Goal: Task Accomplishment & Management: Complete application form

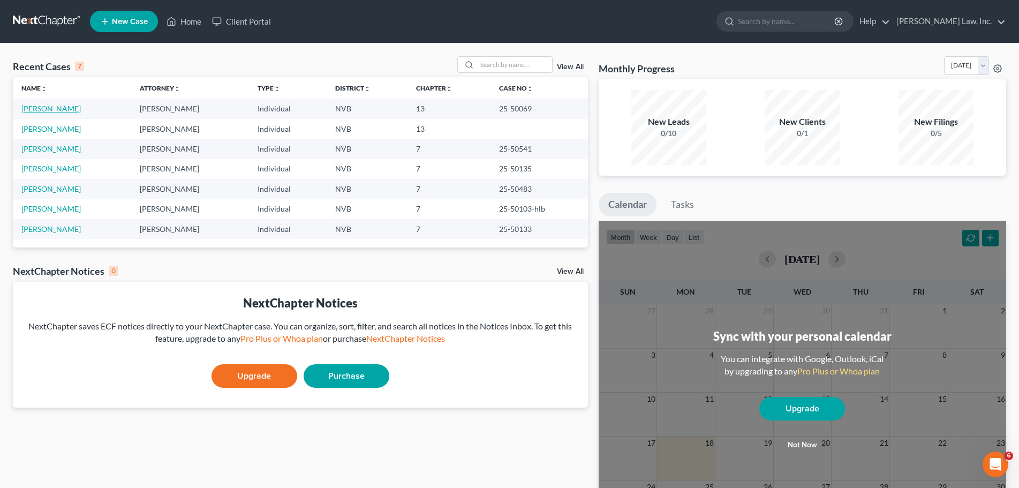
click at [48, 106] on link "[PERSON_NAME]" at bounding box center [50, 108] width 59 height 9
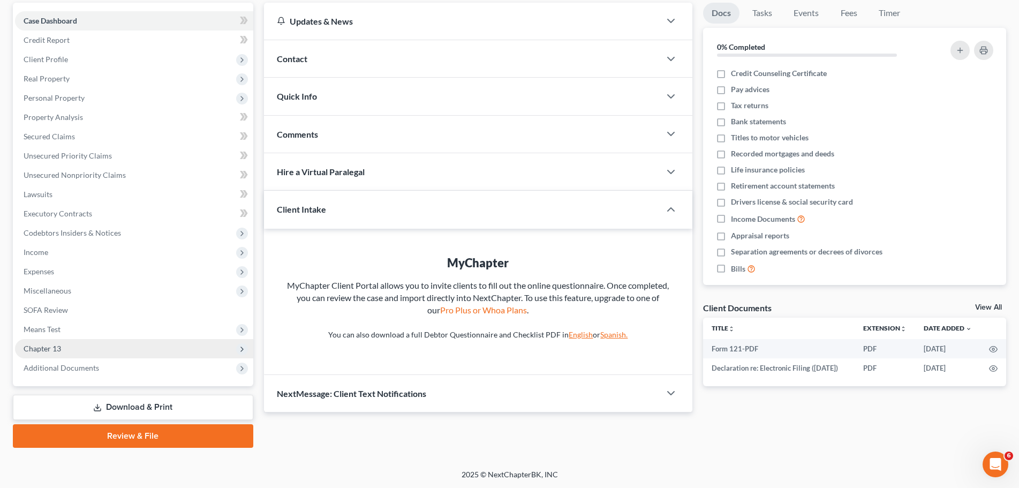
scroll to position [101, 0]
click at [66, 345] on span "Chapter 13" at bounding box center [134, 347] width 238 height 19
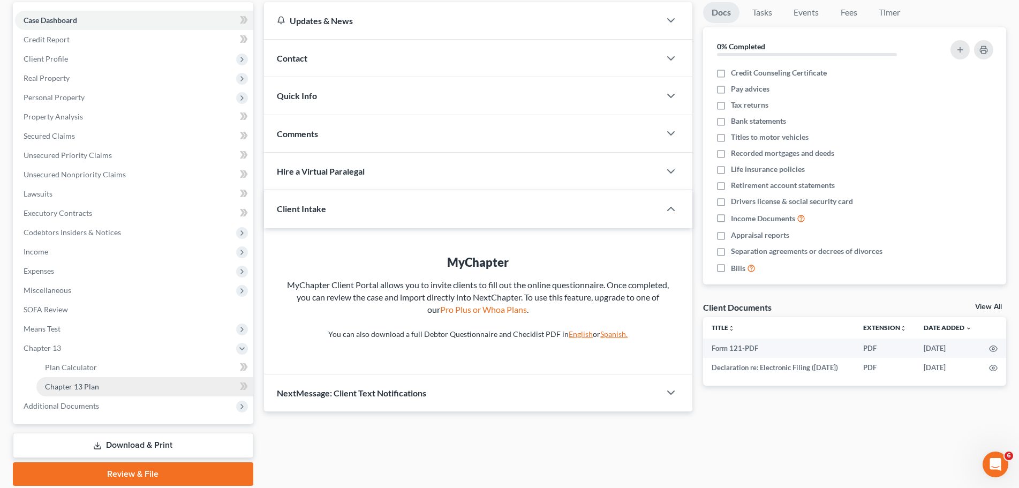
click at [92, 383] on span "Chapter 13 Plan" at bounding box center [72, 386] width 54 height 9
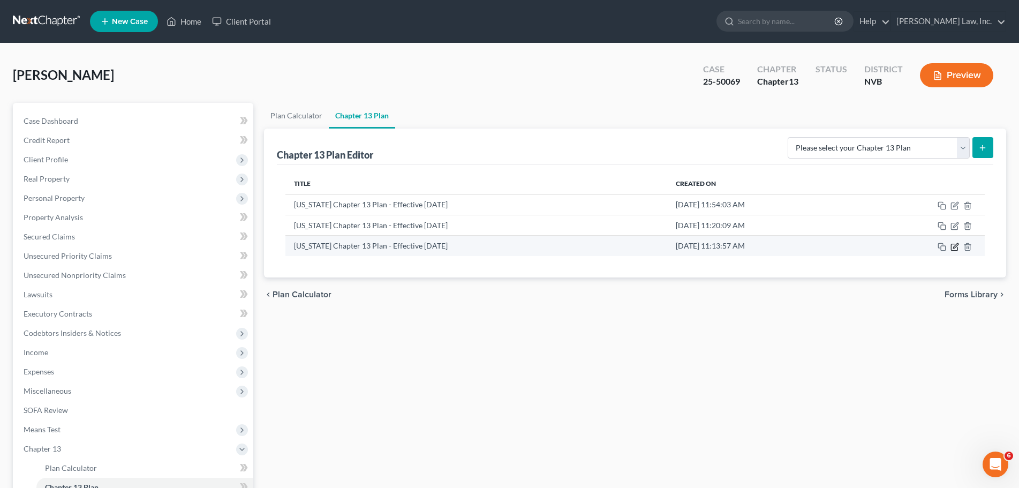
click at [956, 247] on icon "button" at bounding box center [955, 245] width 5 height 5
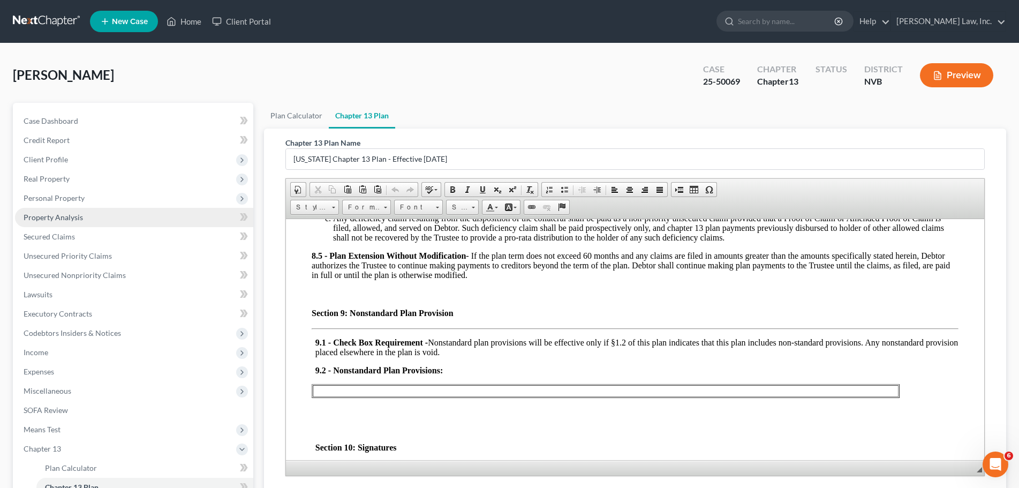
scroll to position [2678, 0]
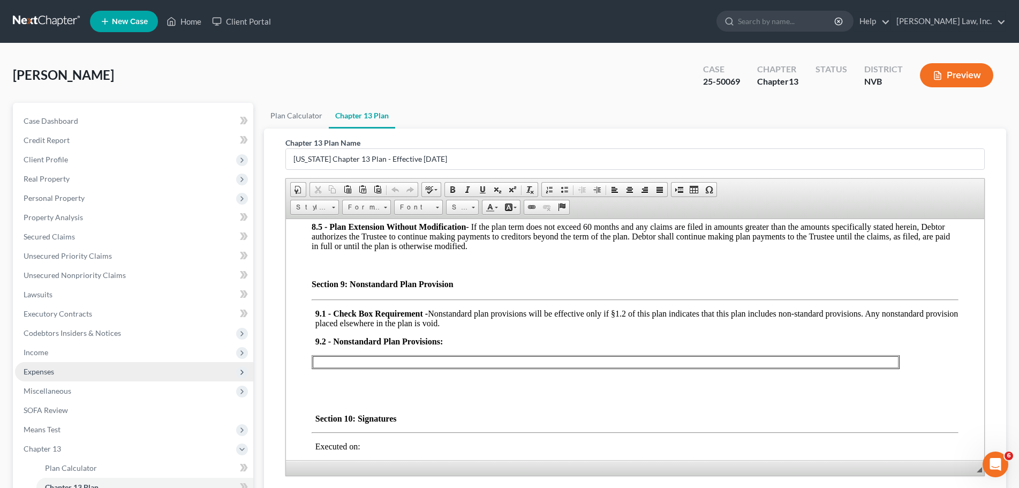
click at [60, 374] on span "Expenses" at bounding box center [134, 371] width 238 height 19
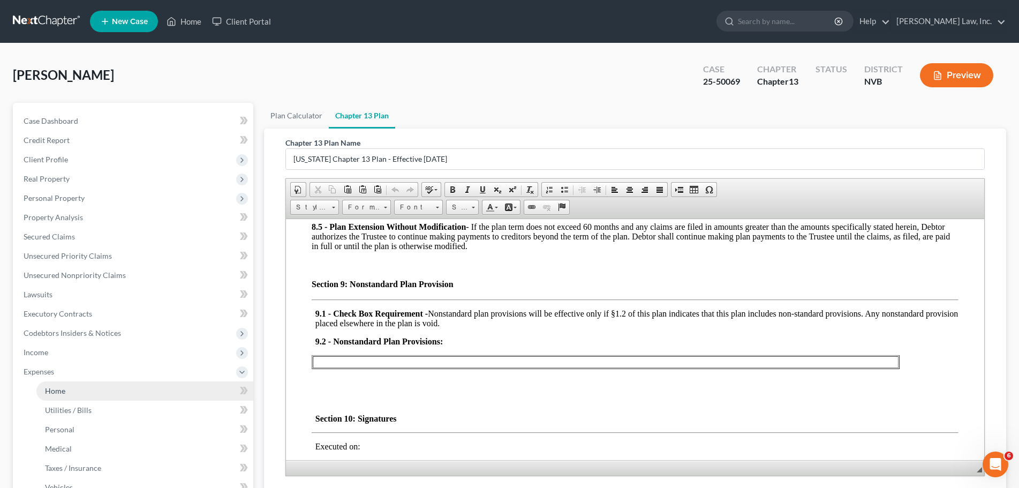
click at [70, 393] on link "Home" at bounding box center [144, 390] width 217 height 19
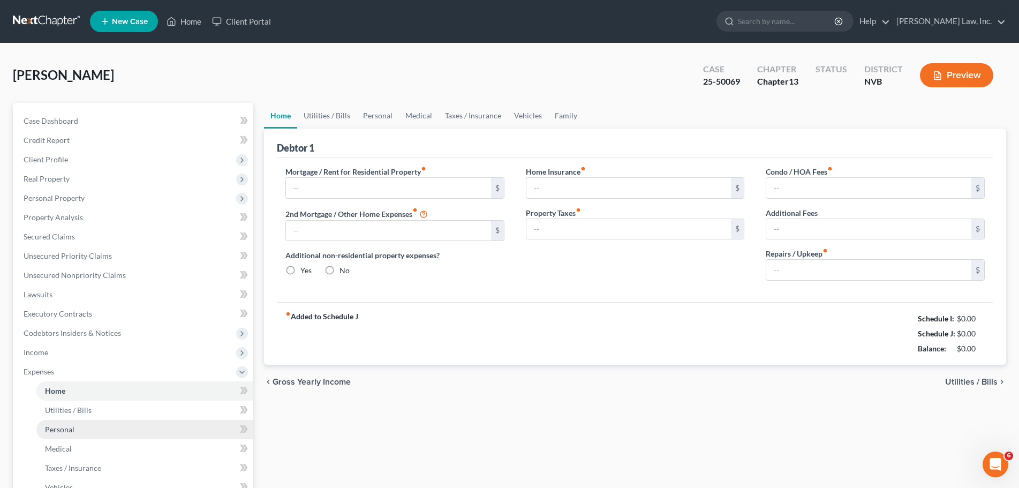
type input "1,760.73"
type input "0.00"
radio input "true"
type input "100.00"
type input "108.84"
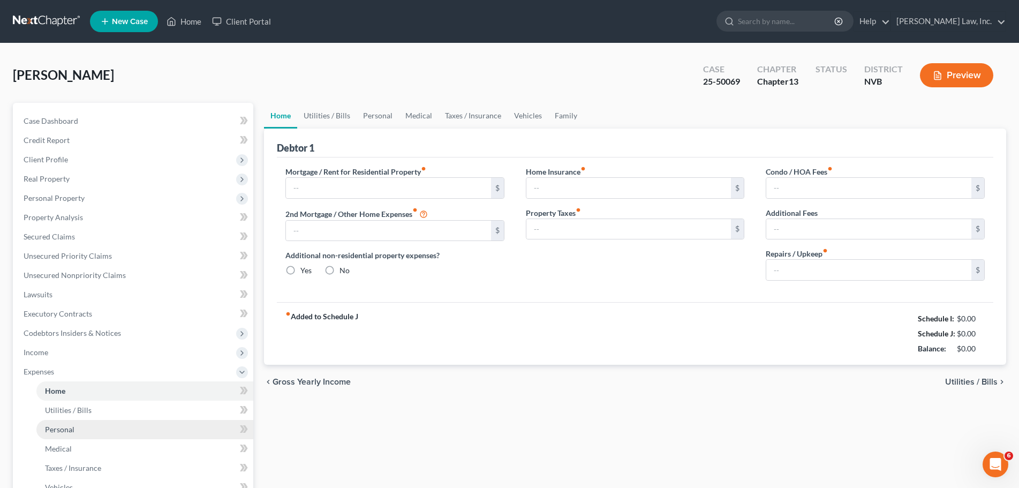
type input "0.00"
type input "200.00"
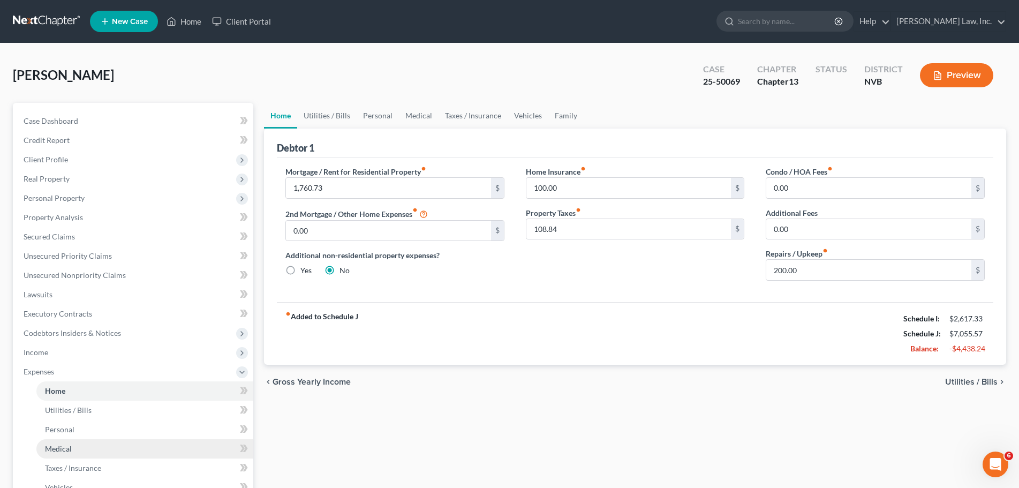
click at [76, 456] on link "Medical" at bounding box center [144, 448] width 217 height 19
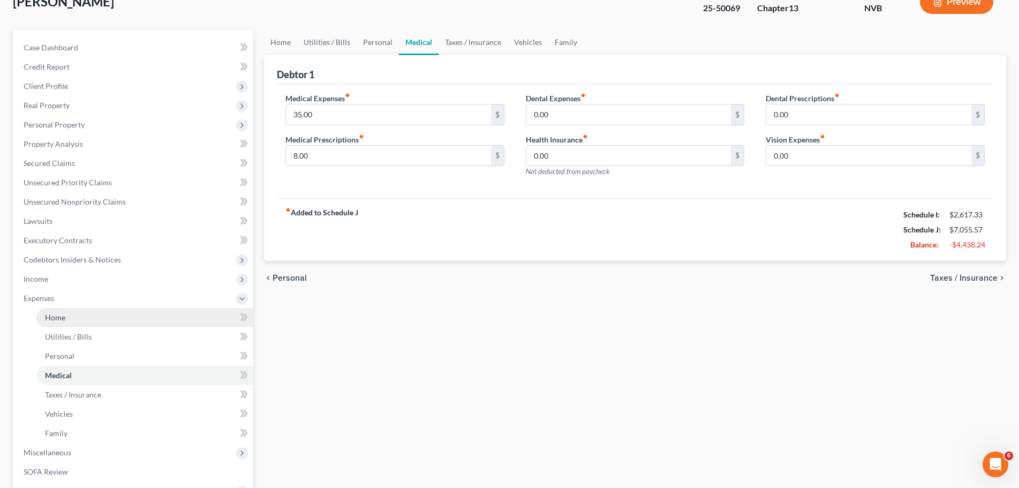
scroll to position [107, 0]
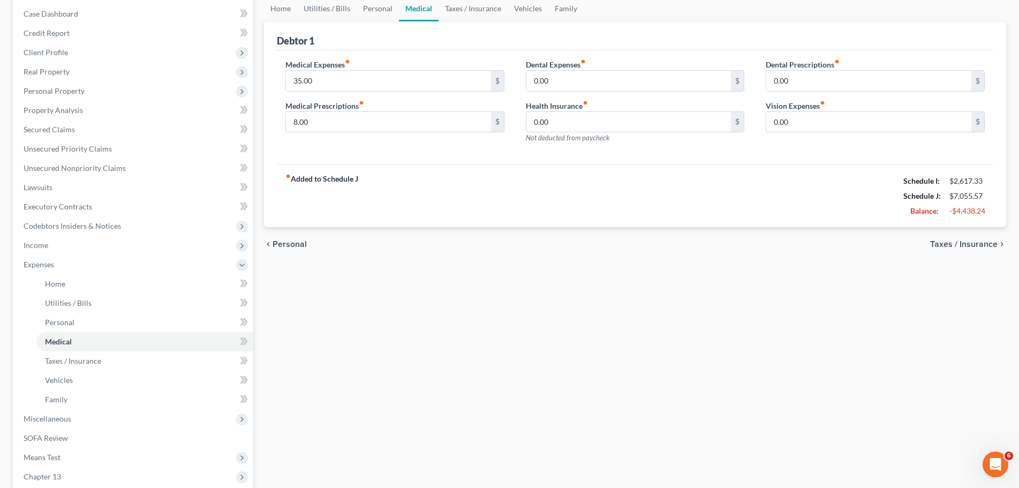
click at [740, 258] on div "chevron_left Personal Taxes / Insurance chevron_right" at bounding box center [635, 244] width 742 height 34
click at [983, 212] on div "-$4,438.24" at bounding box center [967, 211] width 35 height 11
drag, startPoint x: 990, startPoint y: 210, endPoint x: 902, endPoint y: 181, distance: 92.6
click at [902, 181] on div "fiber_manual_record Added to Schedule J Schedule I: $2,617.33 Schedule J: $7,05…" at bounding box center [635, 195] width 717 height 63
click at [902, 181] on div "Schedule I:" at bounding box center [921, 181] width 46 height 11
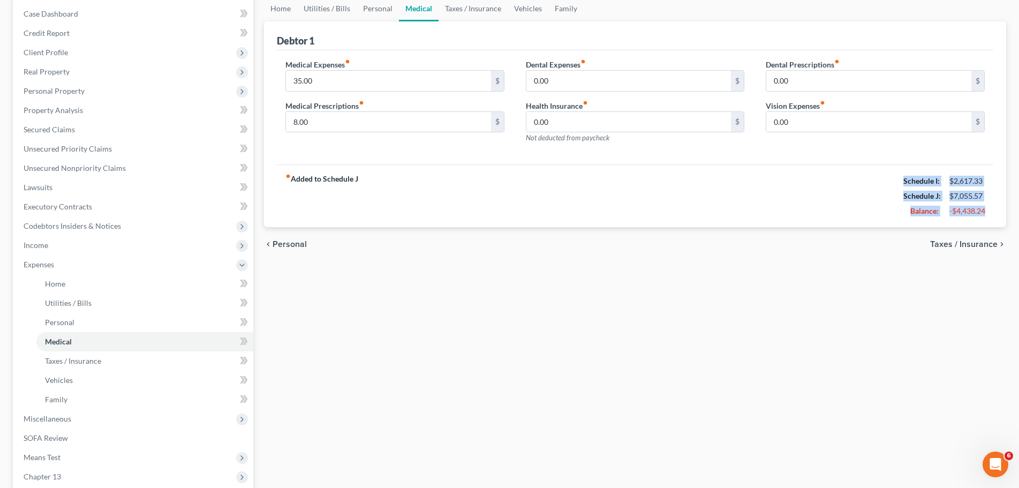
drag, startPoint x: 903, startPoint y: 179, endPoint x: 1011, endPoint y: 206, distance: 110.5
click at [1019, 214] on html "Home New Case Client Portal [PERSON_NAME] Law, Inc. [EMAIL_ADDRESS][DOMAIN_NAME…" at bounding box center [509, 255] width 1019 height 724
click at [1005, 204] on div "Debtor 1 Medical Expenses fiber_manual_record 35.00 $ Medical Prescriptions fib…" at bounding box center [635, 124] width 742 height 206
click at [998, 207] on div "Debtor 1 Medical Expenses fiber_manual_record 35.00 $ Medical Prescriptions fib…" at bounding box center [635, 124] width 742 height 206
drag, startPoint x: 999, startPoint y: 202, endPoint x: 908, endPoint y: 188, distance: 92.7
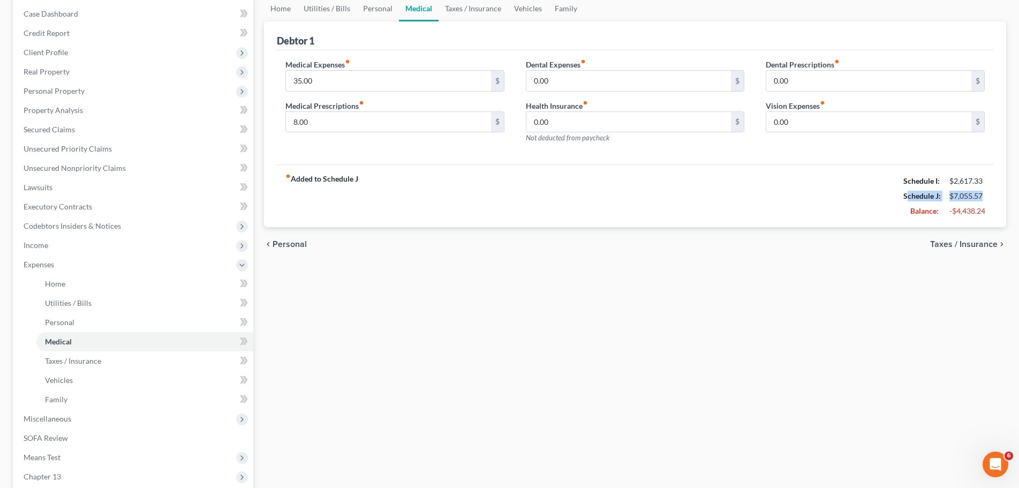
click at [909, 191] on div "Debtor 1 Medical Expenses fiber_manual_record 35.00 $ Medical Prescriptions fib…" at bounding box center [635, 124] width 742 height 206
click at [902, 181] on div "Schedule I:" at bounding box center [921, 181] width 46 height 11
drag, startPoint x: 902, startPoint y: 178, endPoint x: 997, endPoint y: 209, distance: 99.7
click at [997, 209] on div "Debtor 1 Medical Expenses fiber_manual_record 35.00 $ Medical Prescriptions fib…" at bounding box center [635, 124] width 742 height 206
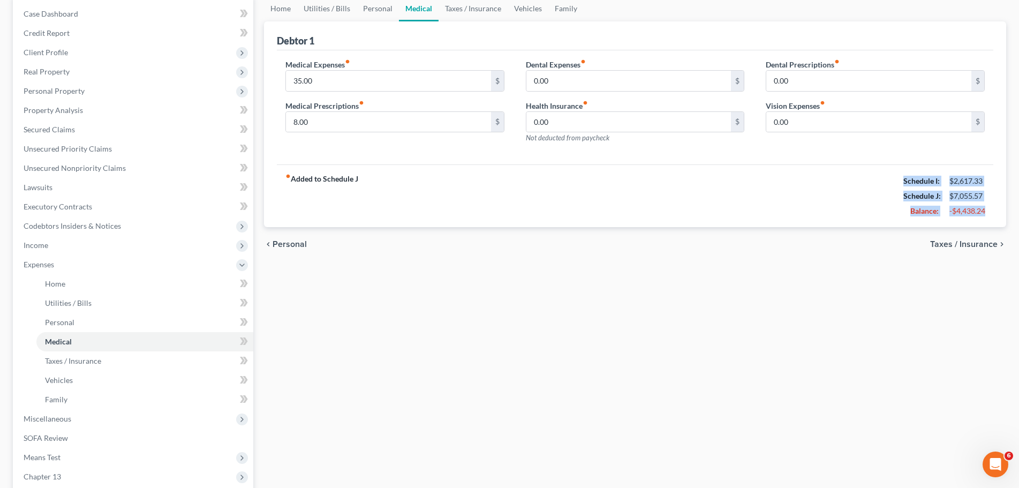
drag, startPoint x: 992, startPoint y: 210, endPoint x: 896, endPoint y: 176, distance: 102.3
click at [896, 176] on div "fiber_manual_record Added to Schedule J Schedule I: $2,617.33 Schedule J: $7,05…" at bounding box center [635, 195] width 717 height 63
click at [900, 179] on div "Schedule I:" at bounding box center [921, 181] width 46 height 11
drag, startPoint x: 900, startPoint y: 182, endPoint x: 1004, endPoint y: 214, distance: 108.6
click at [1004, 214] on div "Debtor 1 Medical Expenses fiber_manual_record 35.00 $ Medical Prescriptions fib…" at bounding box center [635, 124] width 742 height 206
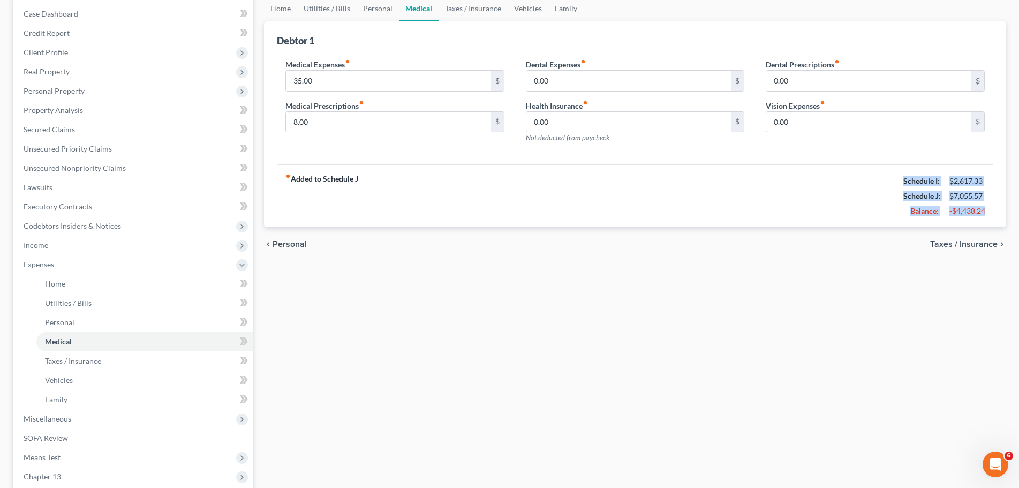
click at [1000, 214] on div "Debtor 1 Medical Expenses fiber_manual_record 35.00 $ Medical Prescriptions fib…" at bounding box center [635, 124] width 742 height 206
drag, startPoint x: 998, startPoint y: 210, endPoint x: 867, endPoint y: 155, distance: 142.5
click at [867, 155] on div "Debtor 1 Medical Expenses fiber_manual_record 35.00 $ Medical Prescriptions fib…" at bounding box center [635, 124] width 742 height 206
click at [904, 184] on strong "Schedule I:" at bounding box center [921, 180] width 36 height 9
click at [662, 184] on div "fiber_manual_record Added to Schedule J Schedule I: $2,617.33 Schedule J: $7,05…" at bounding box center [635, 195] width 717 height 63
